Goal: Information Seeking & Learning: Learn about a topic

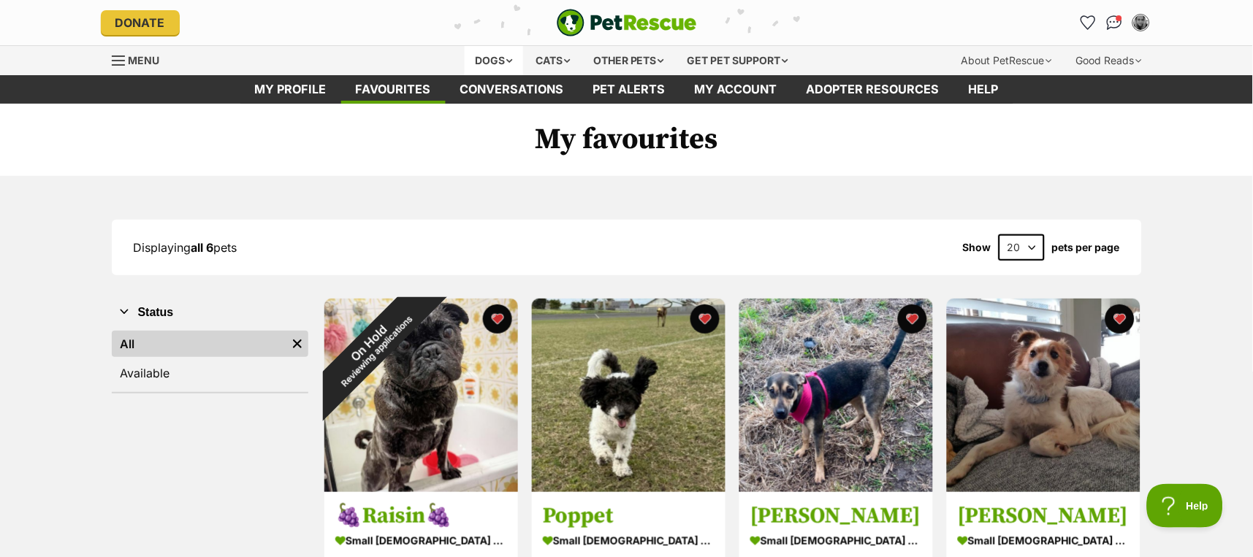
click at [470, 56] on div "Dogs" at bounding box center [494, 60] width 58 height 29
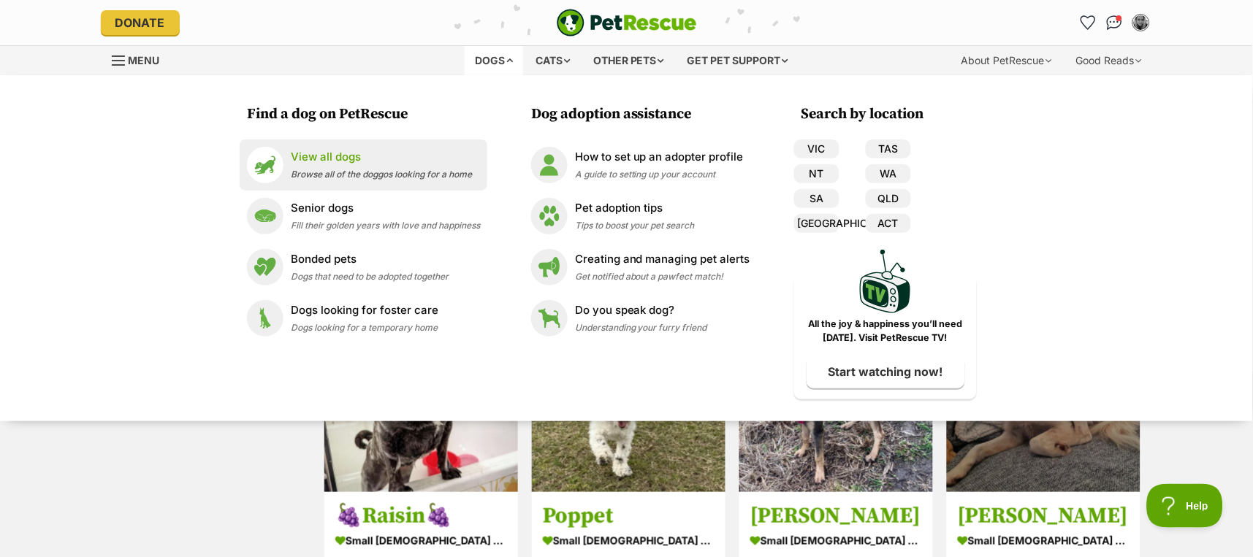
click at [335, 169] on span "Browse all of the doggos looking for a home" at bounding box center [381, 174] width 181 height 11
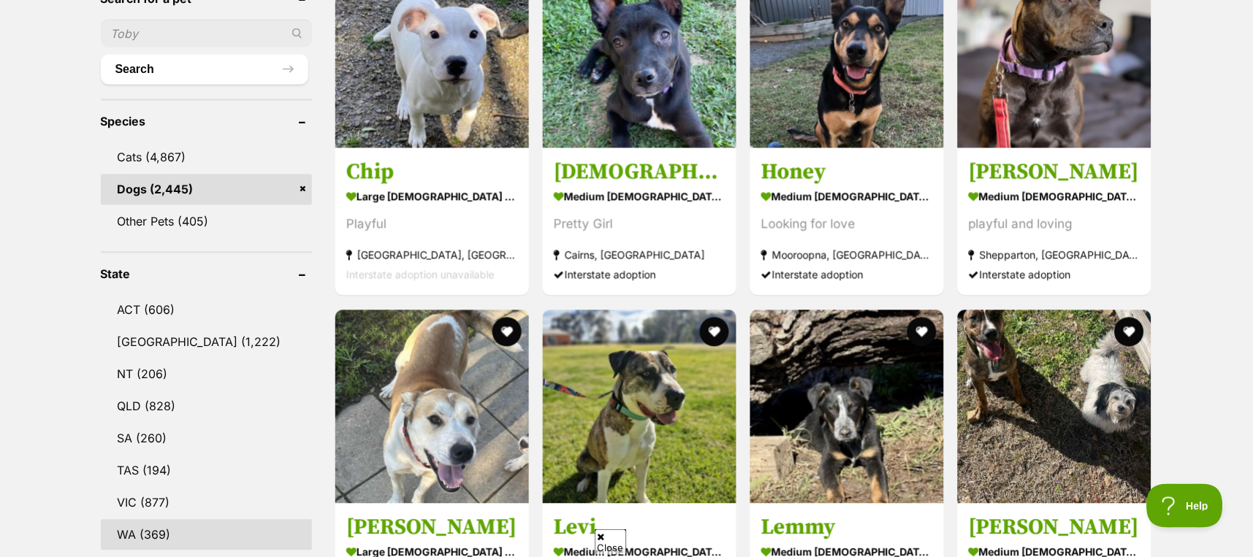
scroll to position [584, 0]
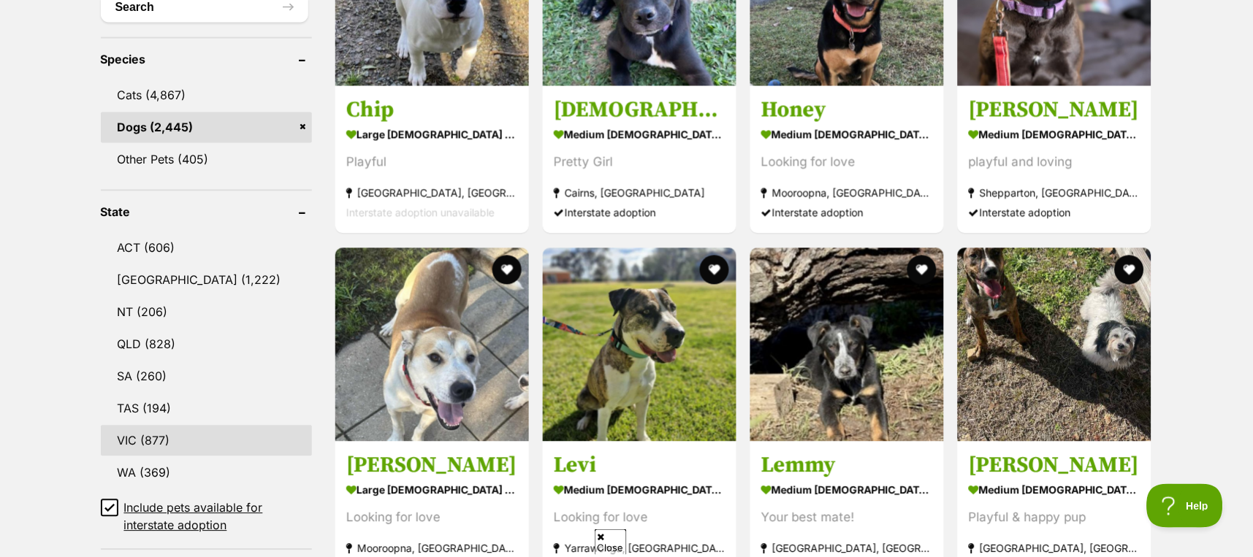
click at [153, 428] on link "VIC (877)" at bounding box center [206, 441] width 211 height 31
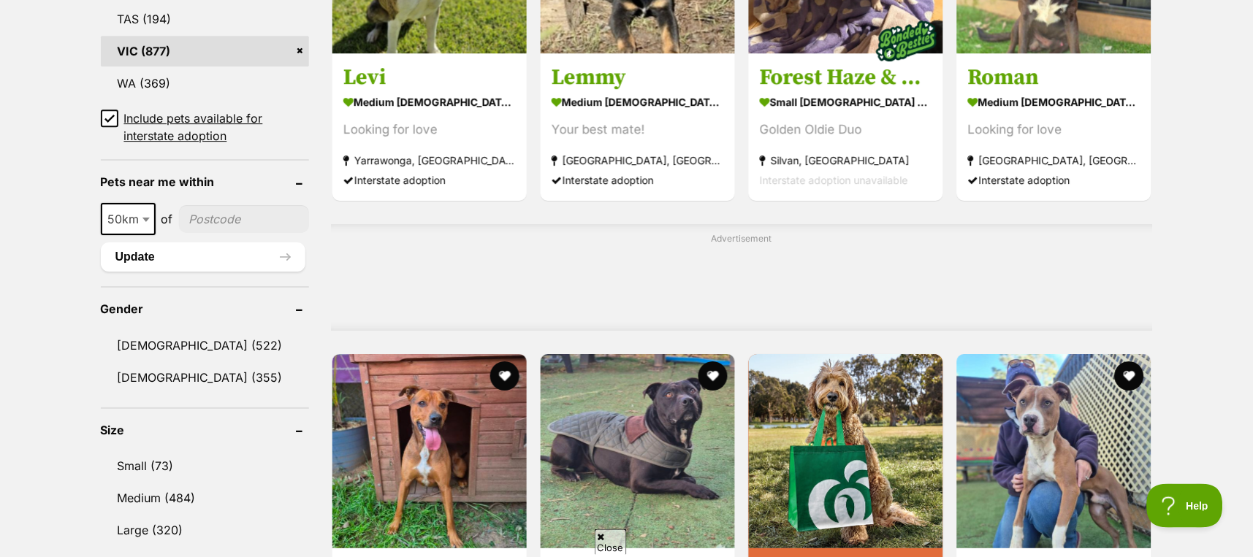
scroll to position [974, 0]
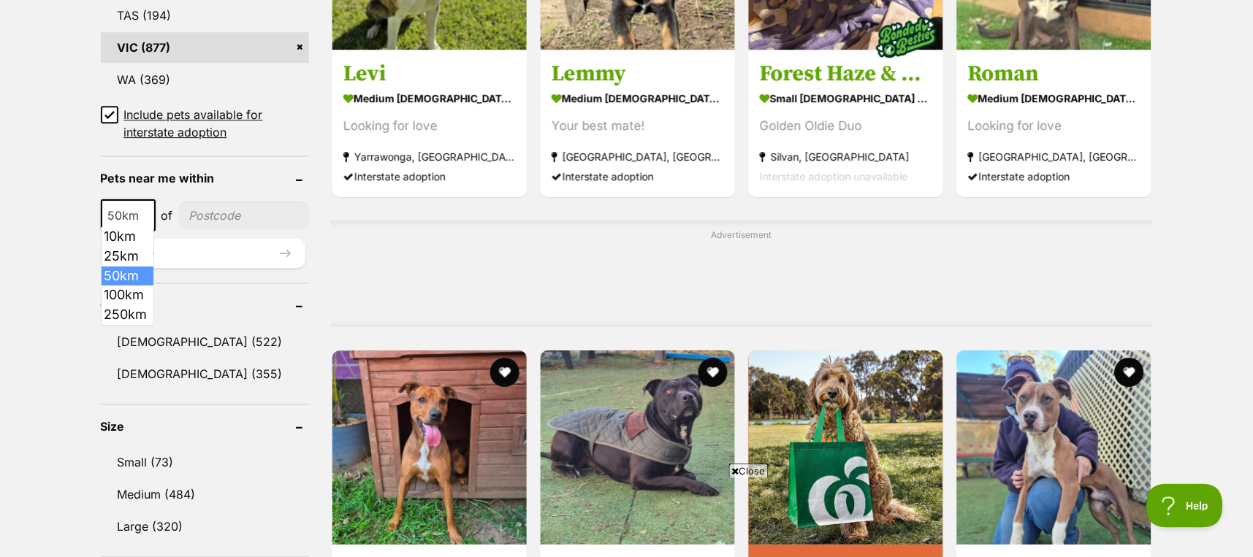
click at [142, 213] on span at bounding box center [147, 215] width 15 height 32
select select "250"
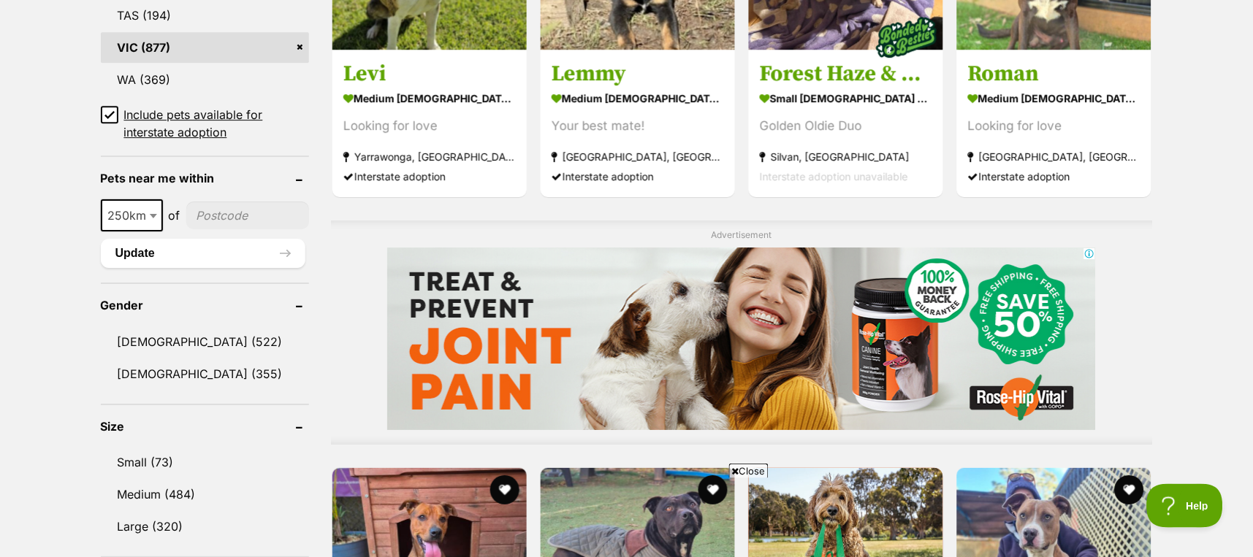
scroll to position [0, 0]
click at [232, 202] on input"] "postcode" at bounding box center [247, 216] width 123 height 28
type input"] "3178"
click at [199, 254] on button "Update" at bounding box center [203, 253] width 205 height 29
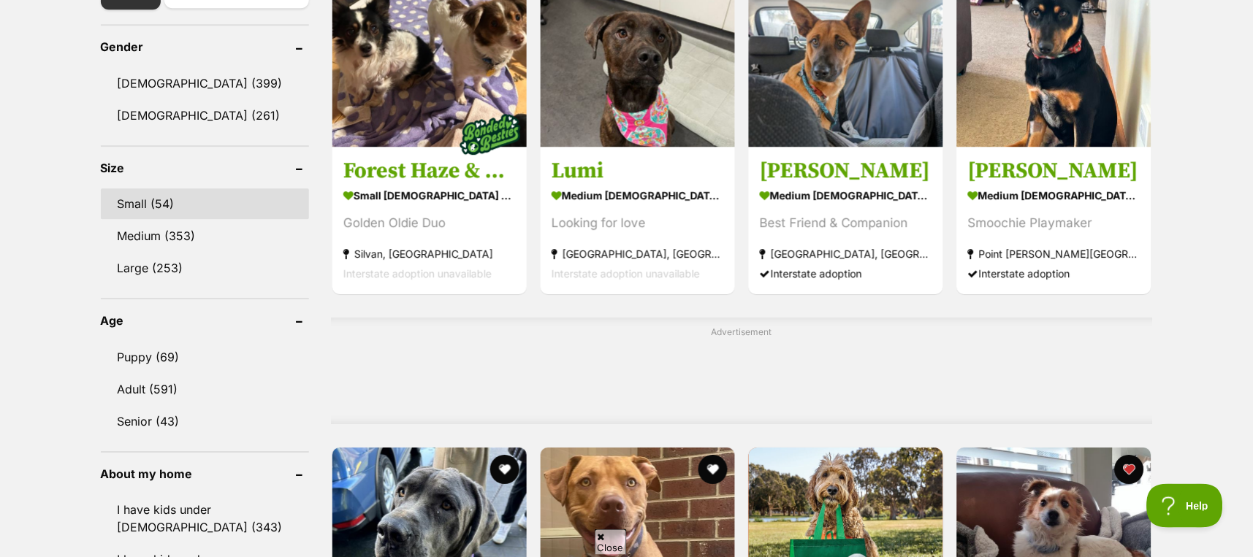
click at [140, 194] on link "Small (54)" at bounding box center [205, 203] width 208 height 31
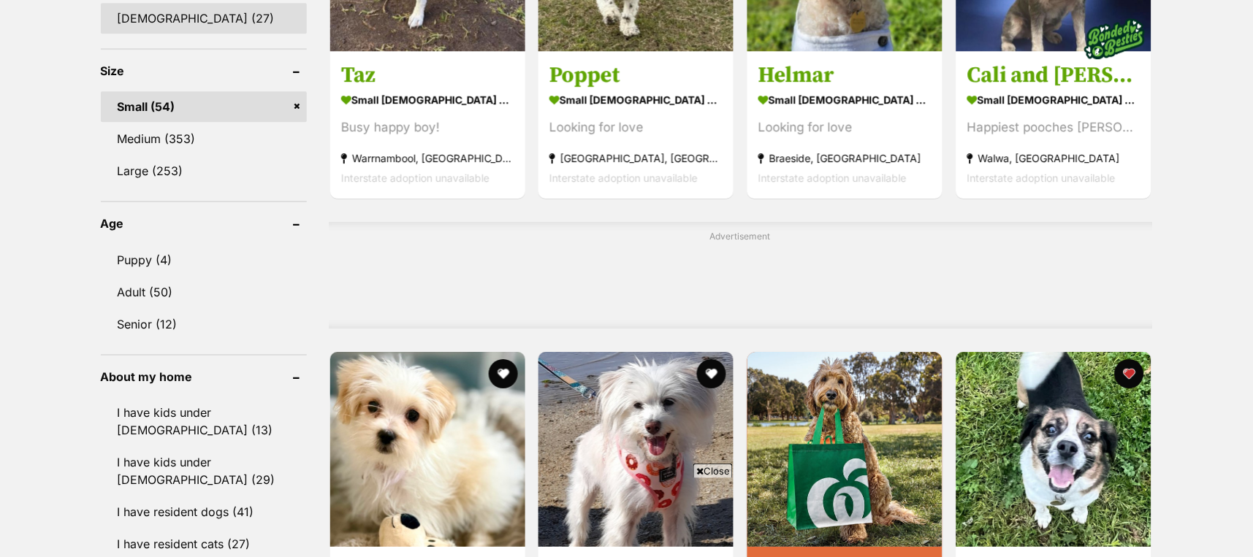
click at [147, 18] on link "Female (27)" at bounding box center [204, 18] width 206 height 31
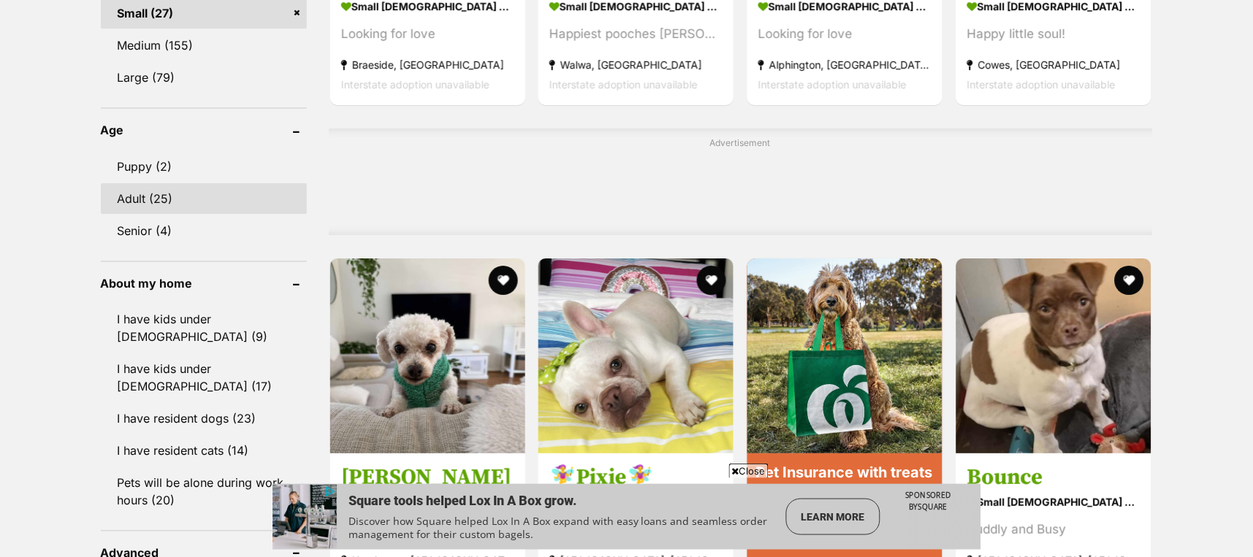
click at [134, 192] on link "Adult (25)" at bounding box center [204, 198] width 206 height 31
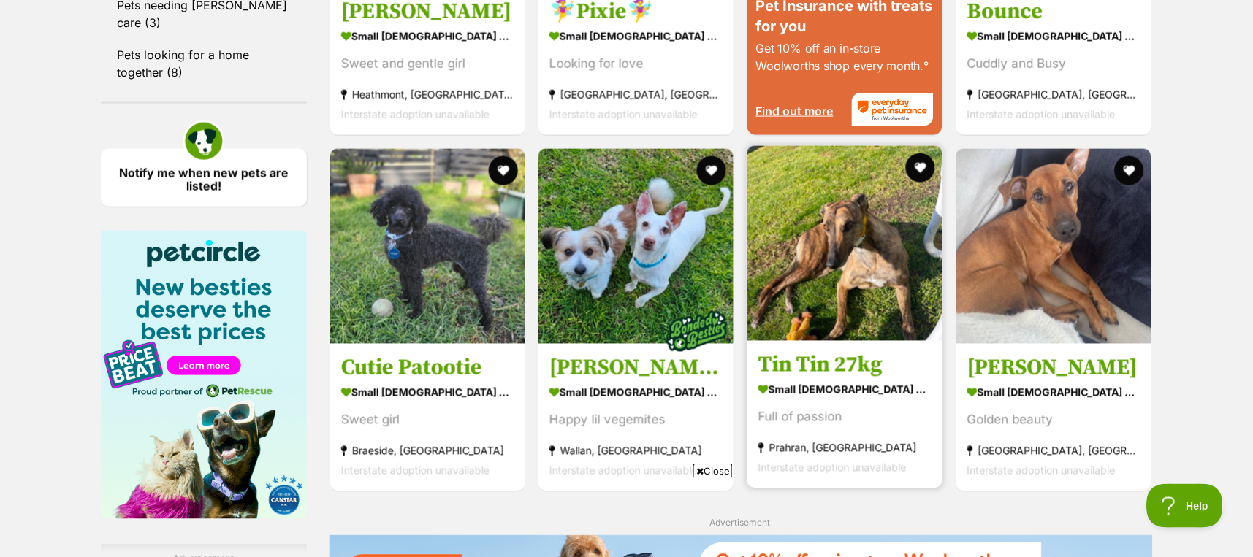
click at [817, 275] on img at bounding box center [844, 243] width 195 height 195
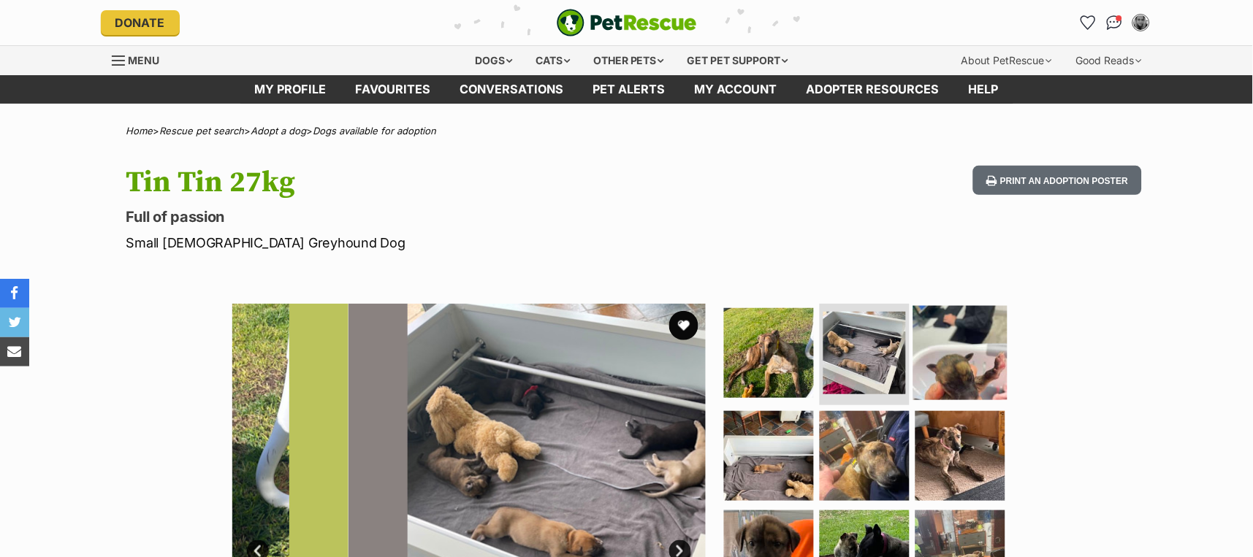
click at [955, 355] on img at bounding box center [960, 352] width 94 height 94
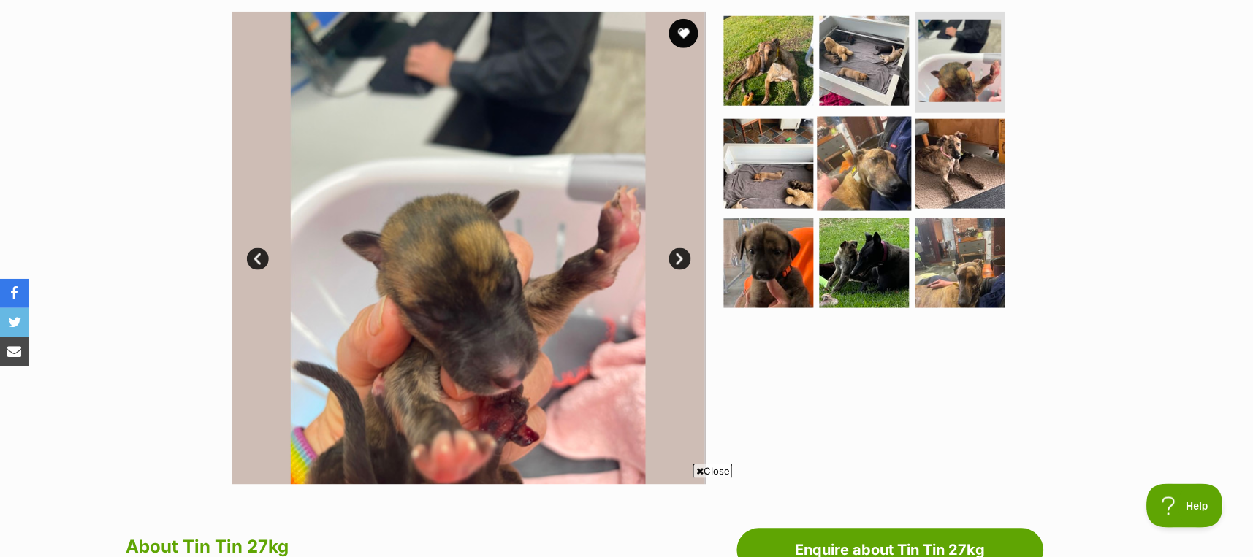
click at [884, 153] on img at bounding box center [865, 164] width 94 height 94
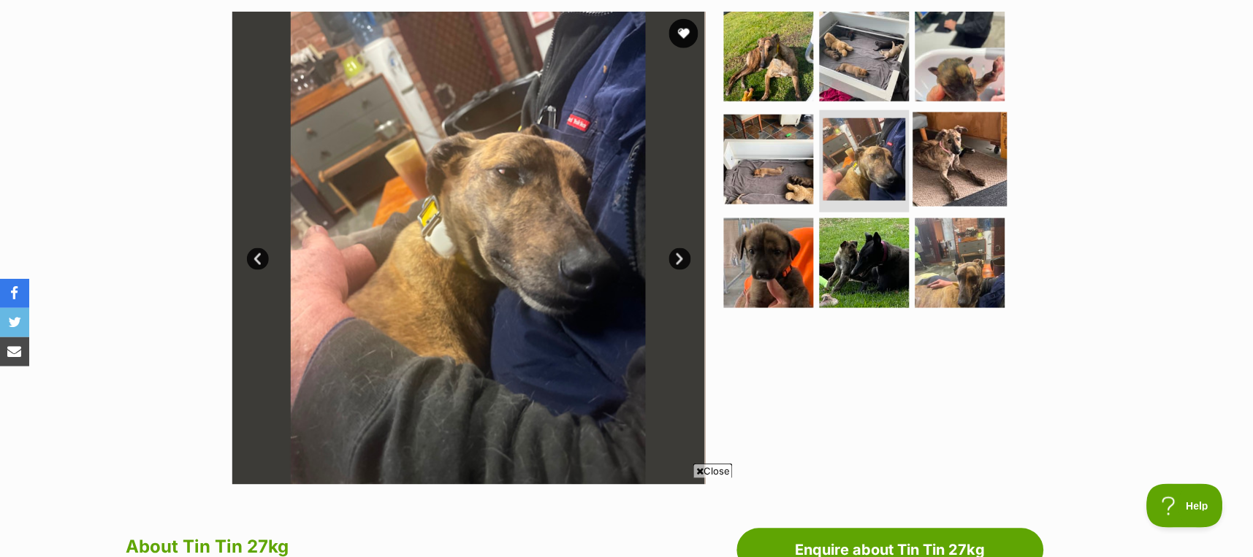
click at [972, 148] on img at bounding box center [960, 160] width 94 height 94
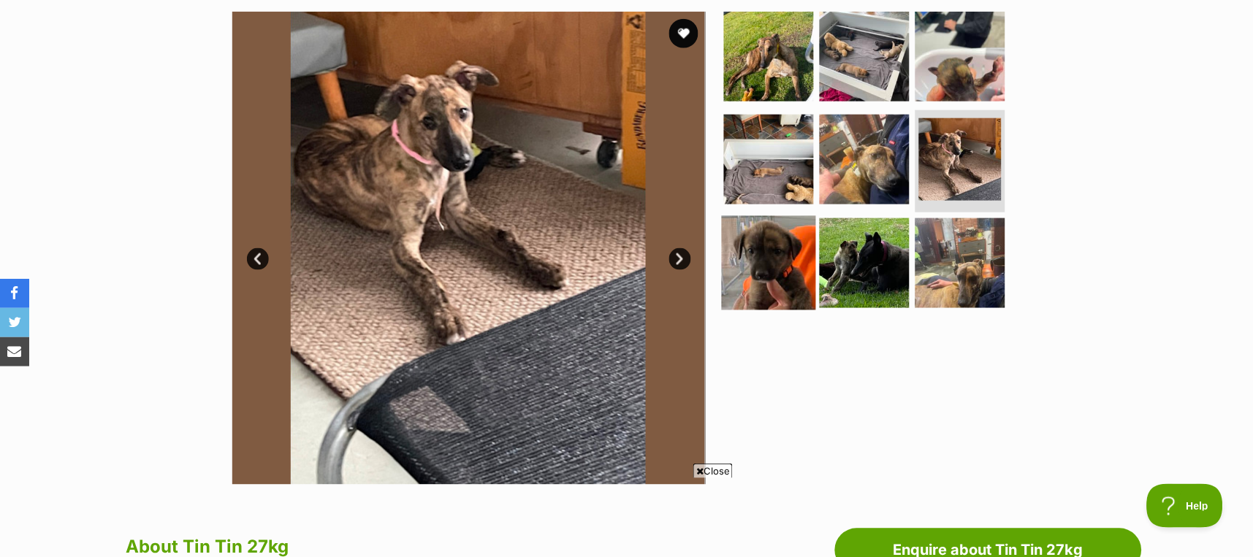
click at [756, 277] on img at bounding box center [769, 263] width 94 height 94
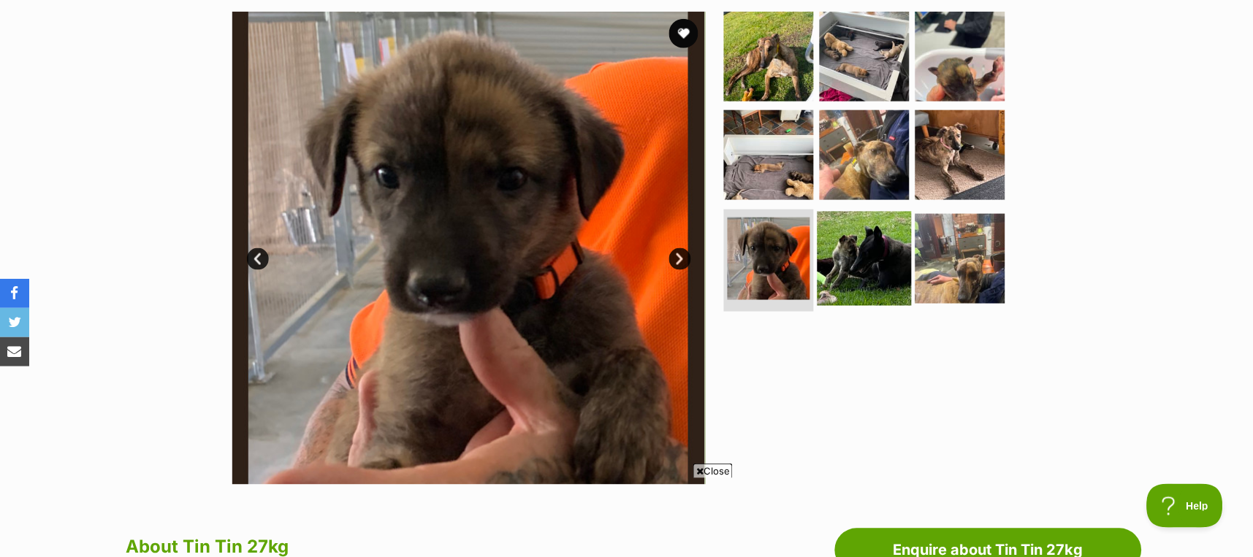
click at [890, 259] on img at bounding box center [865, 259] width 94 height 94
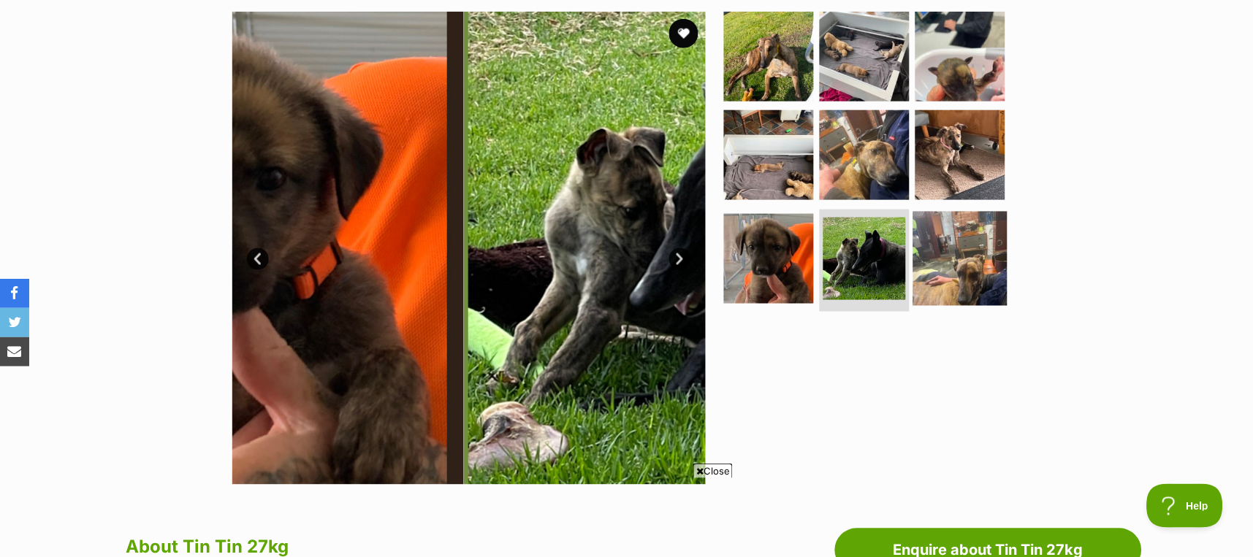
click at [967, 256] on img at bounding box center [960, 259] width 94 height 94
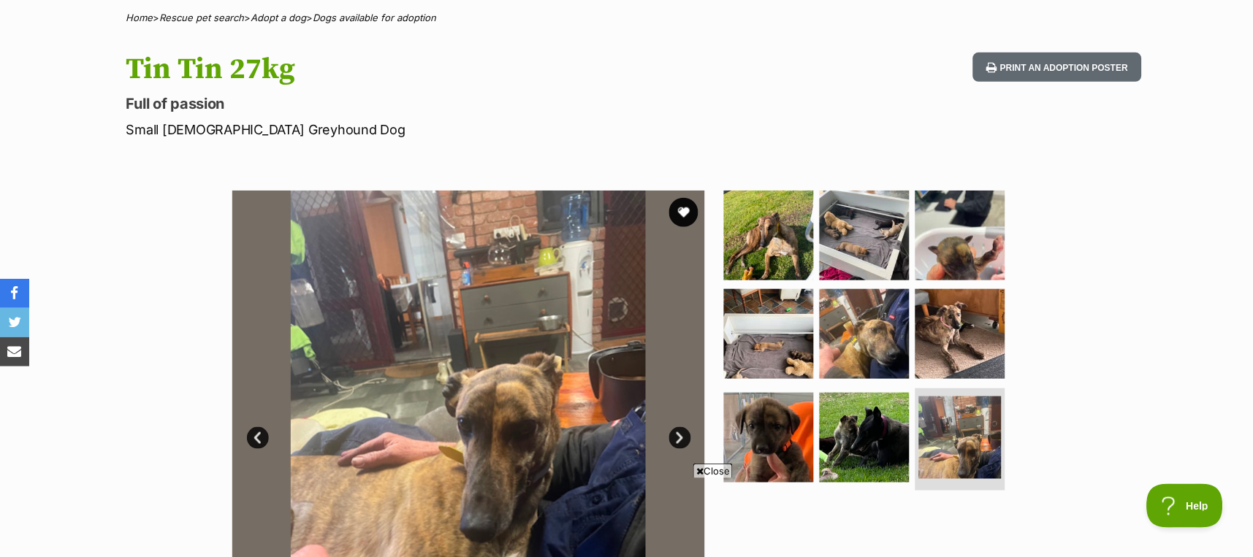
scroll to position [97, 0]
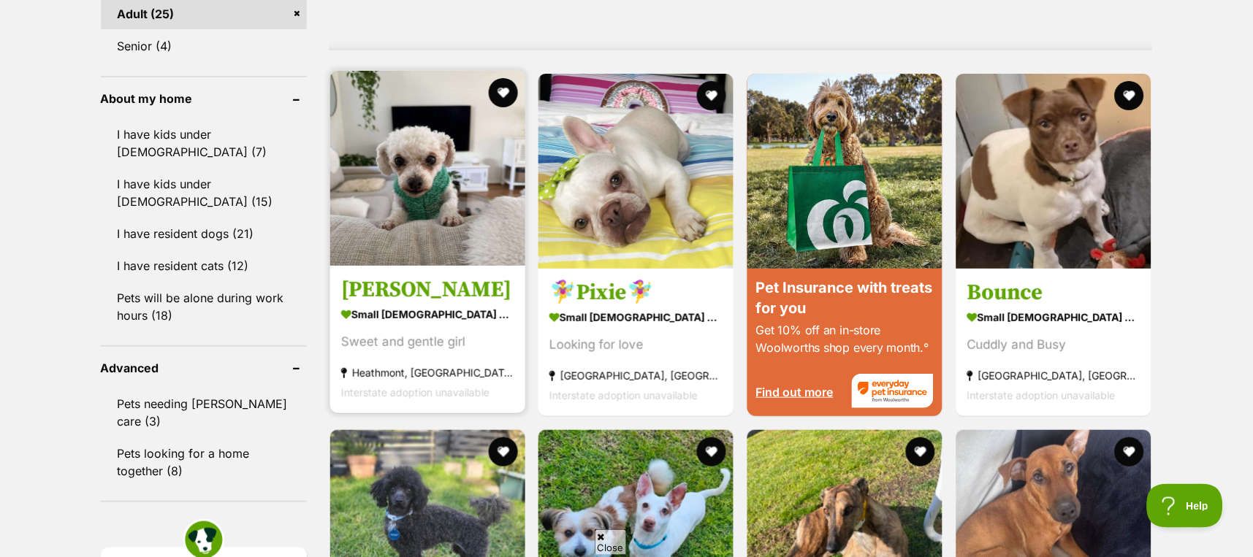
click at [419, 199] on img at bounding box center [427, 168] width 195 height 195
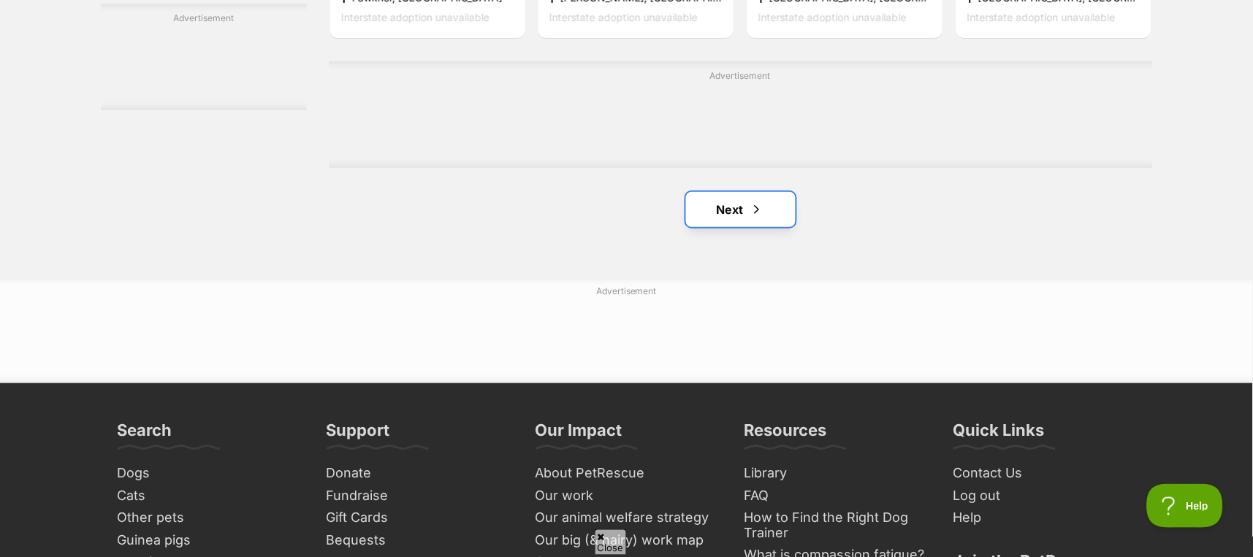
click at [752, 210] on span "Next page" at bounding box center [757, 210] width 15 height 18
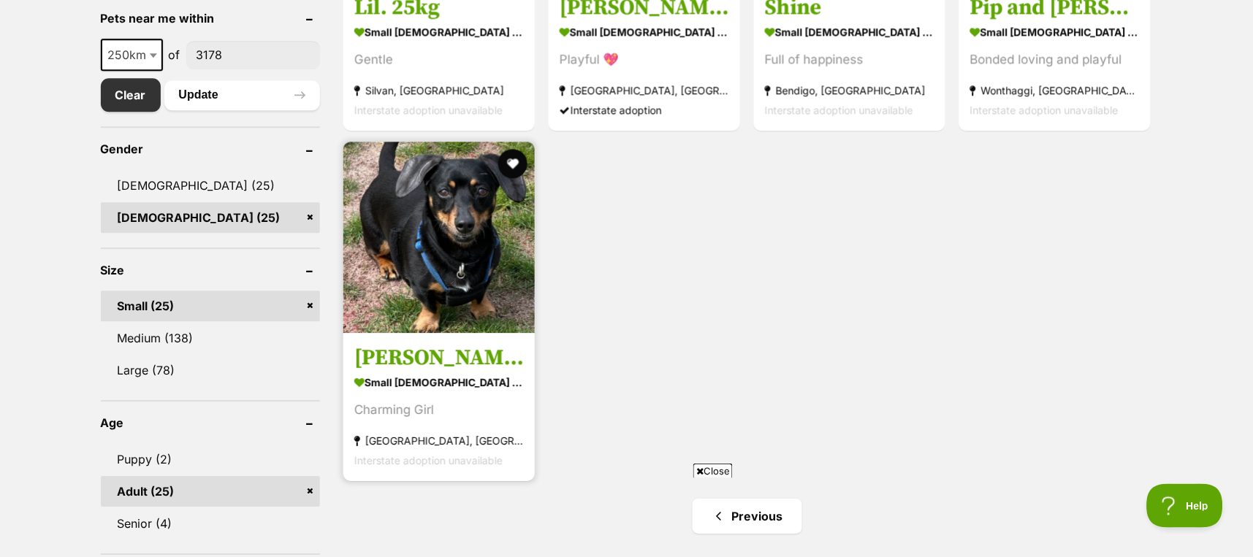
click at [408, 235] on img at bounding box center [438, 237] width 191 height 191
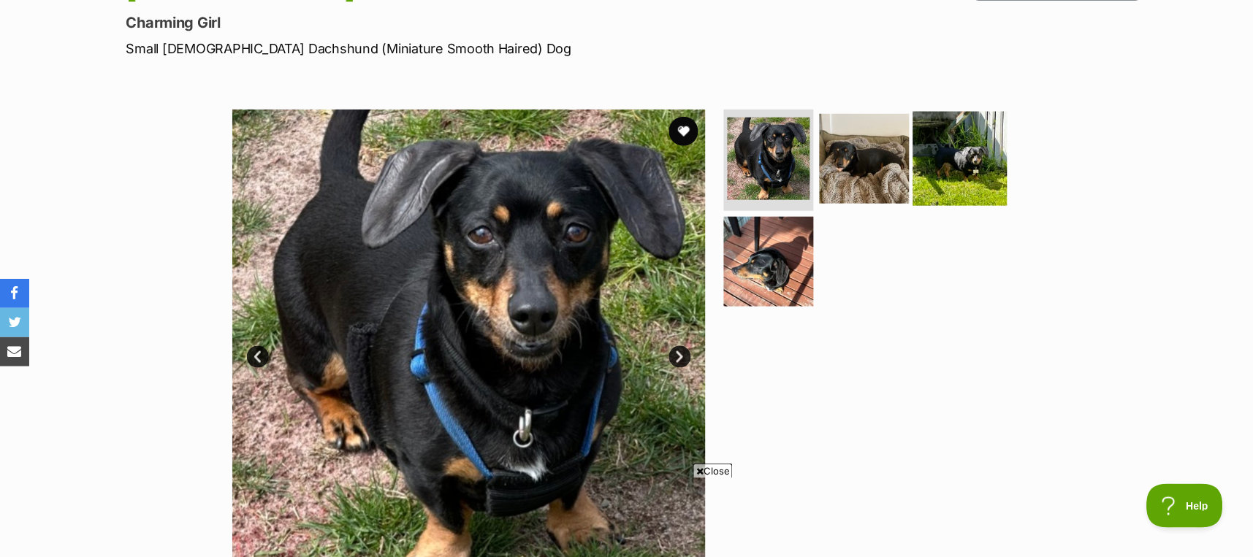
click at [953, 153] on img at bounding box center [960, 158] width 94 height 94
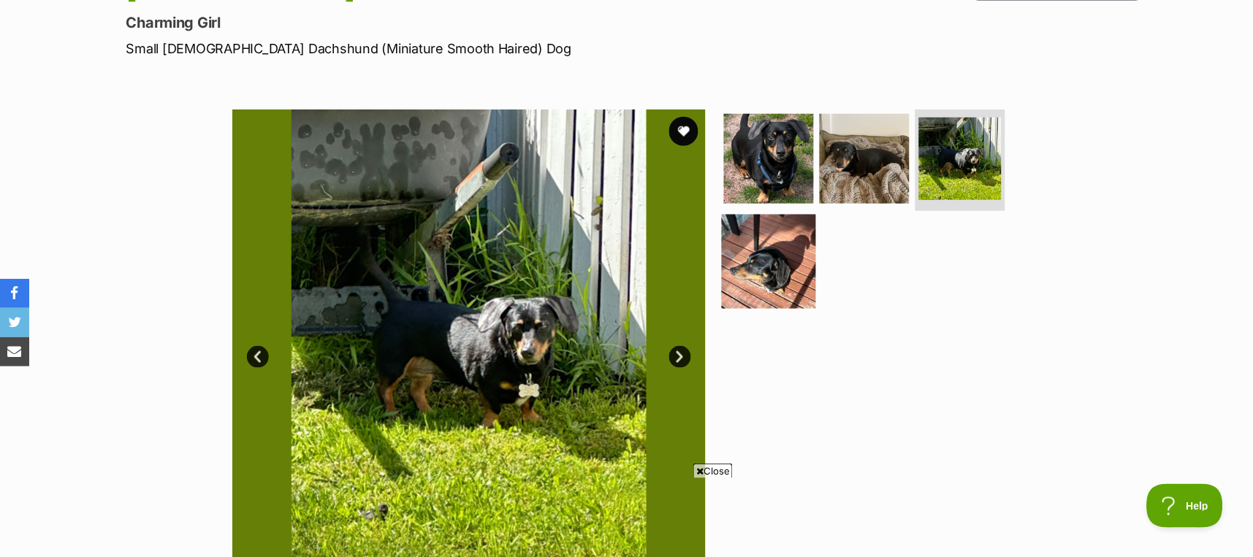
click at [767, 272] on img at bounding box center [769, 262] width 94 height 94
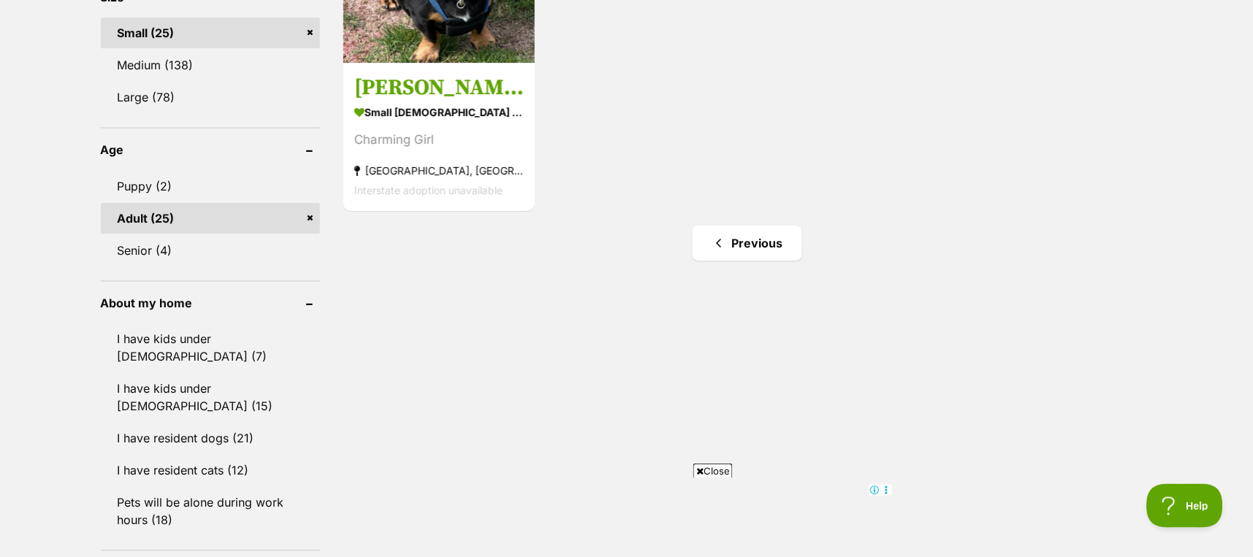
scroll to position [1071, 0]
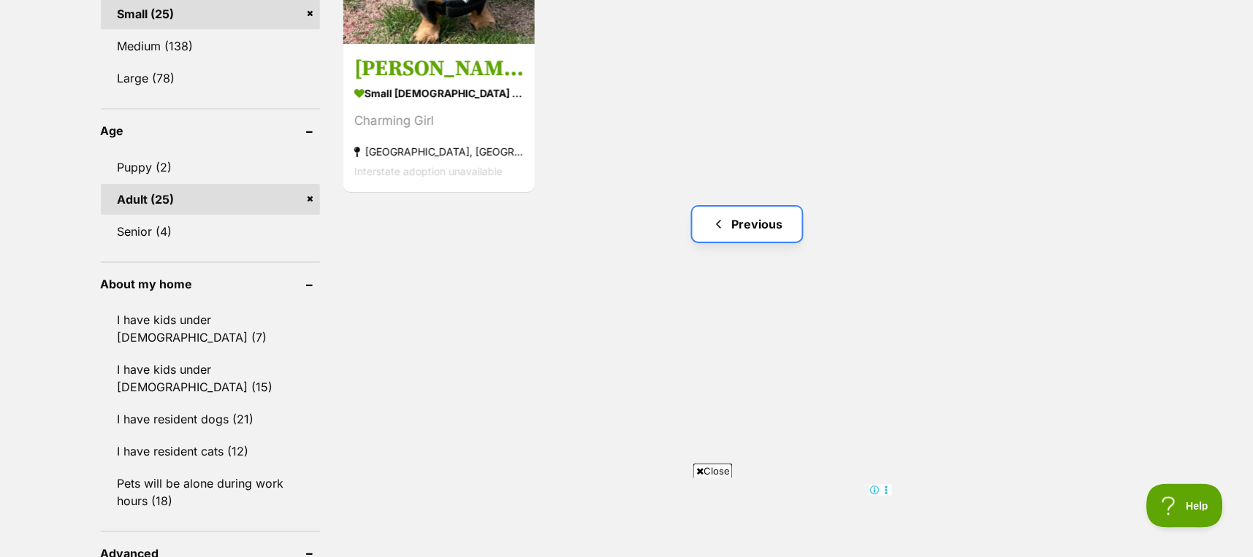
click at [742, 220] on link "Previous" at bounding box center [748, 224] width 110 height 35
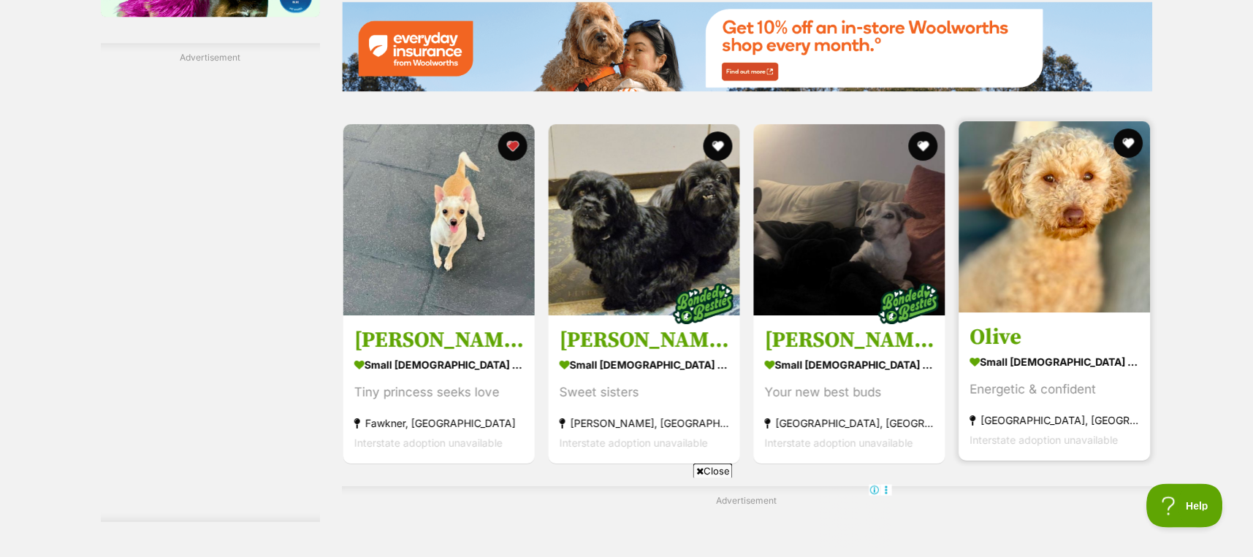
scroll to position [2224, 0]
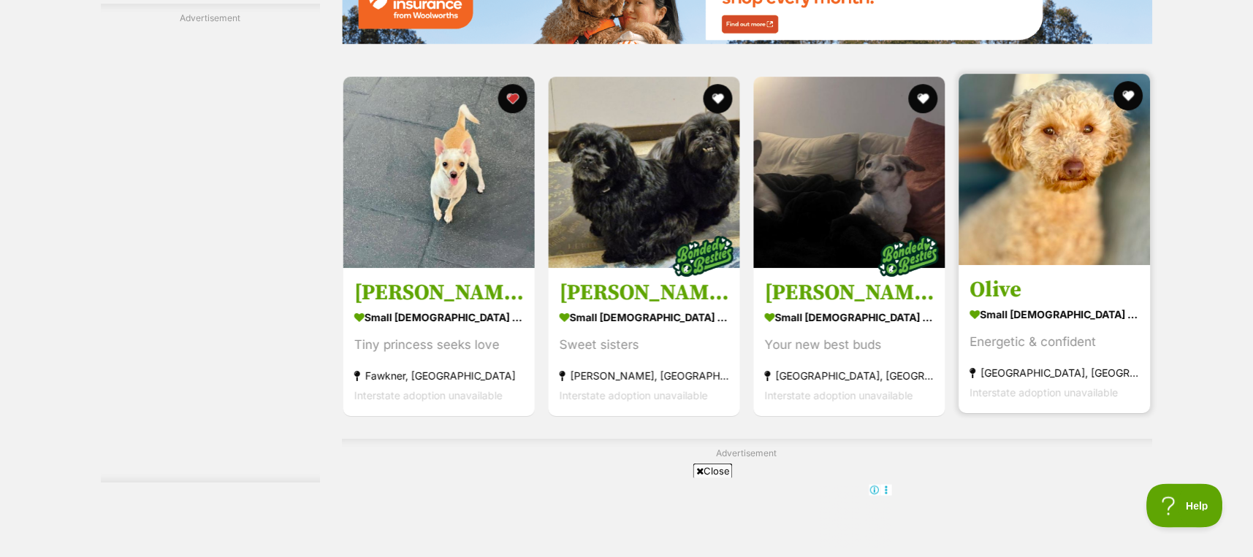
click at [1045, 191] on img at bounding box center [1054, 169] width 191 height 191
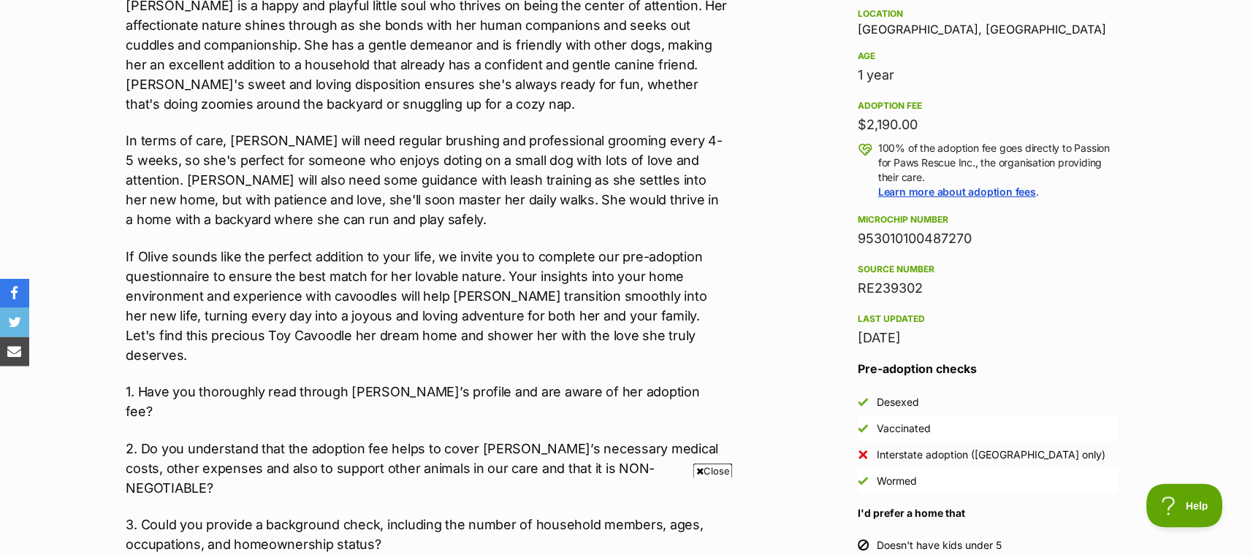
scroll to position [877, 0]
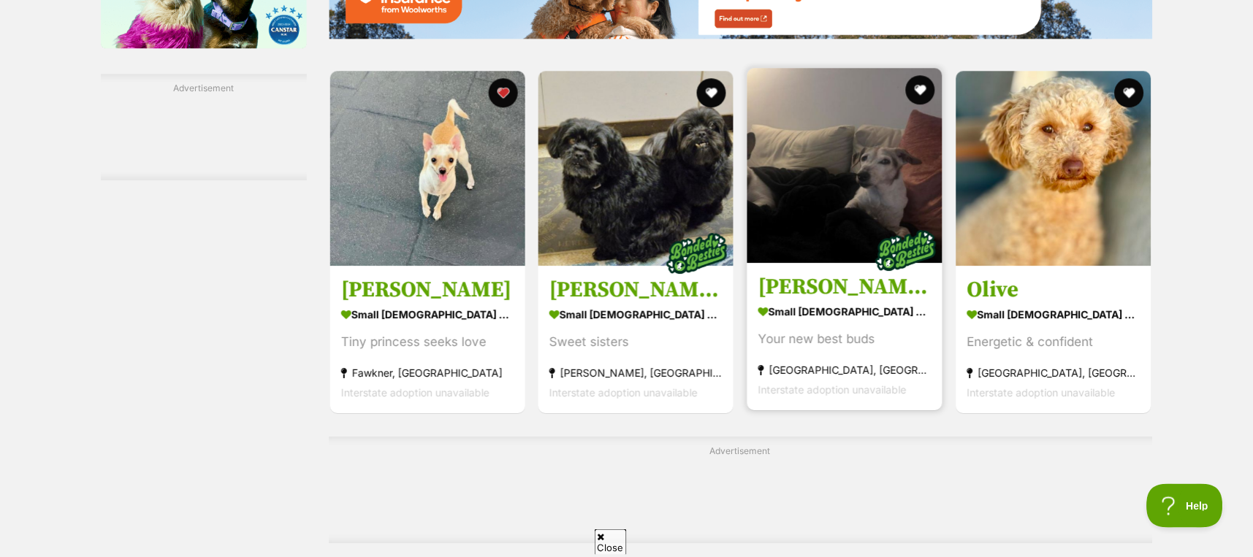
click at [811, 200] on img at bounding box center [844, 165] width 195 height 195
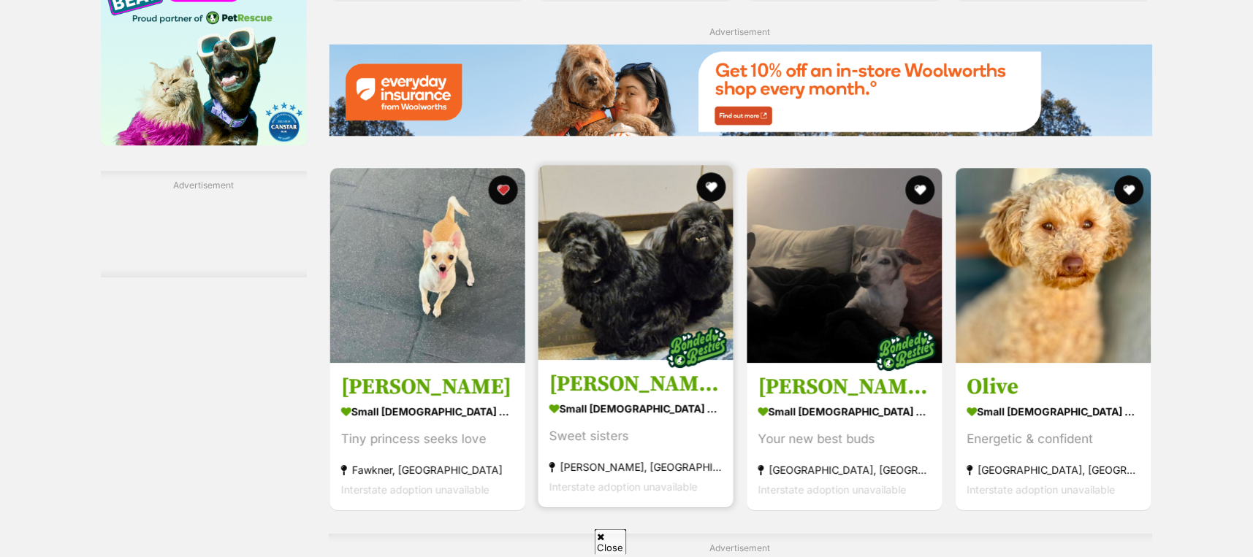
click at [607, 285] on img at bounding box center [635, 262] width 195 height 195
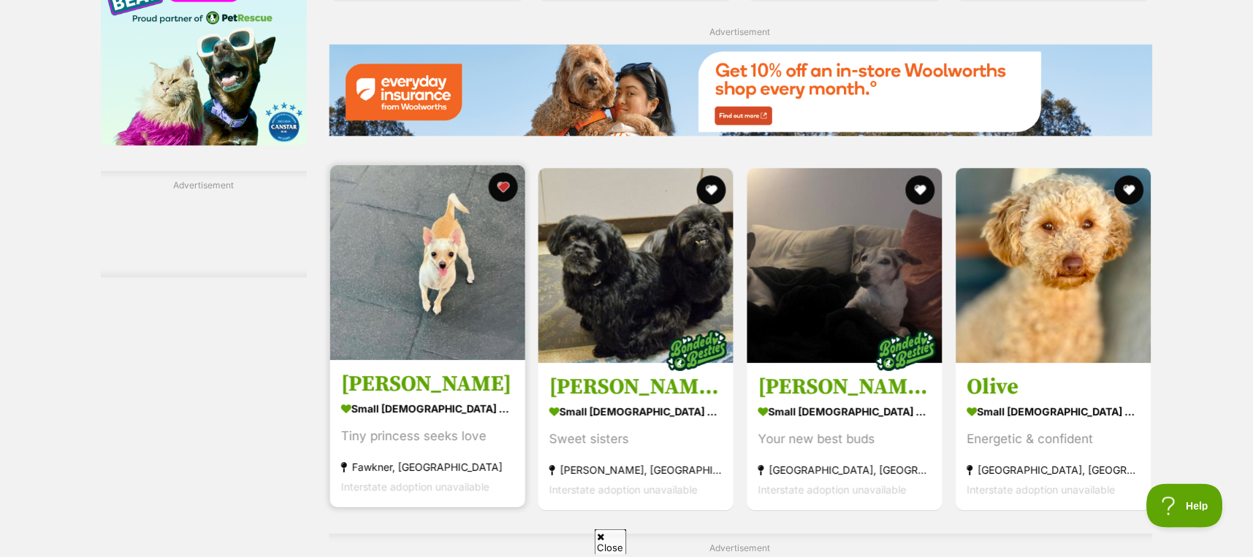
click at [422, 269] on img at bounding box center [427, 262] width 195 height 195
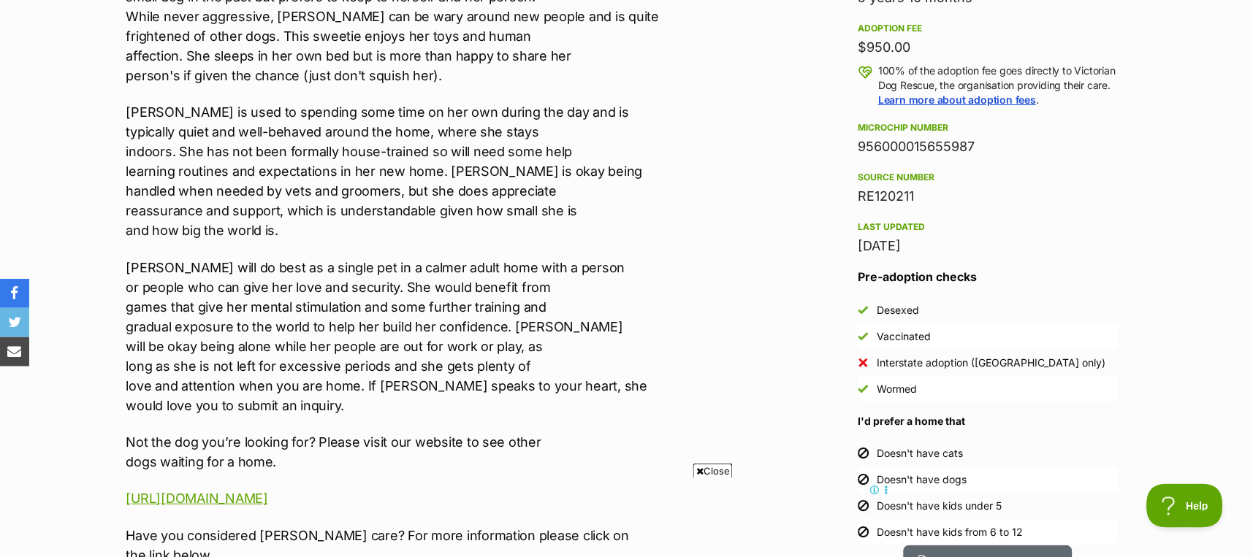
scroll to position [1169, 0]
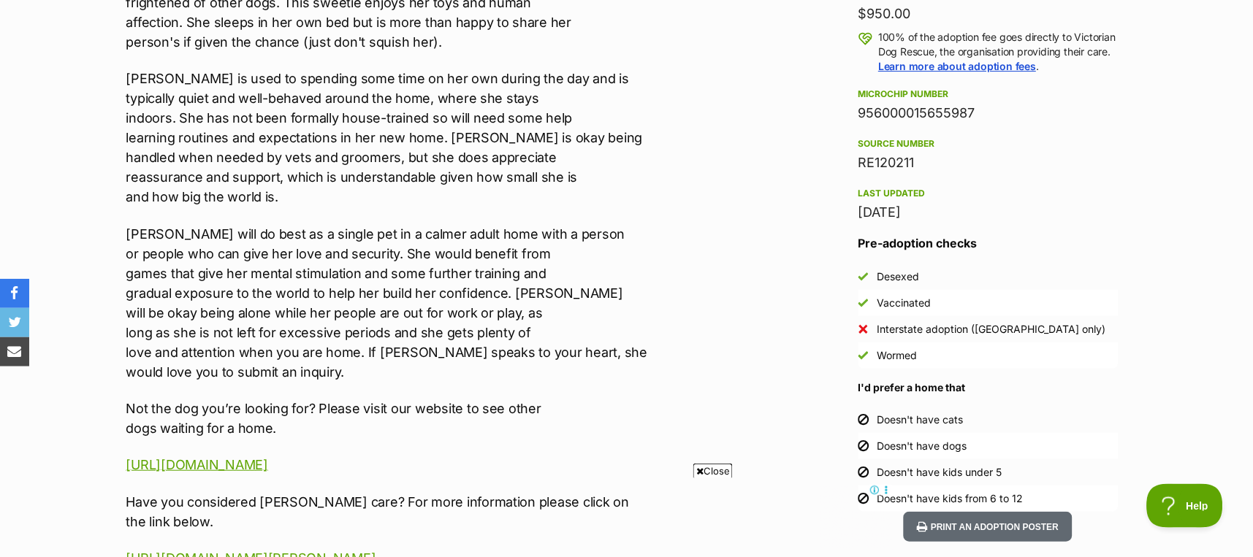
click at [714, 468] on span "Close" at bounding box center [712, 471] width 39 height 15
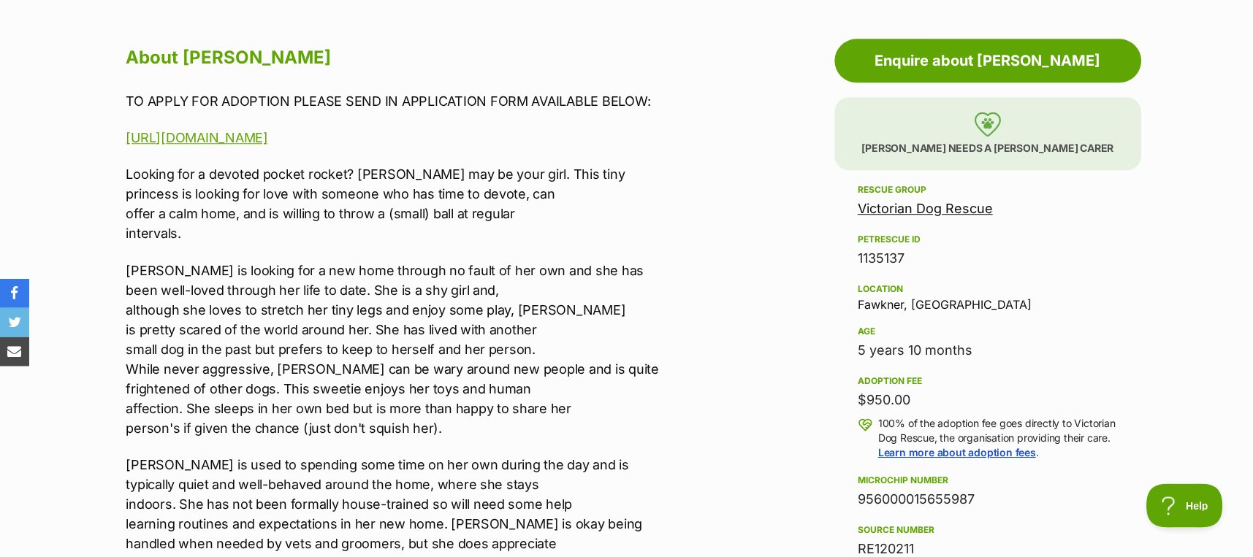
scroll to position [779, 0]
